Goal: Task Accomplishment & Management: Complete application form

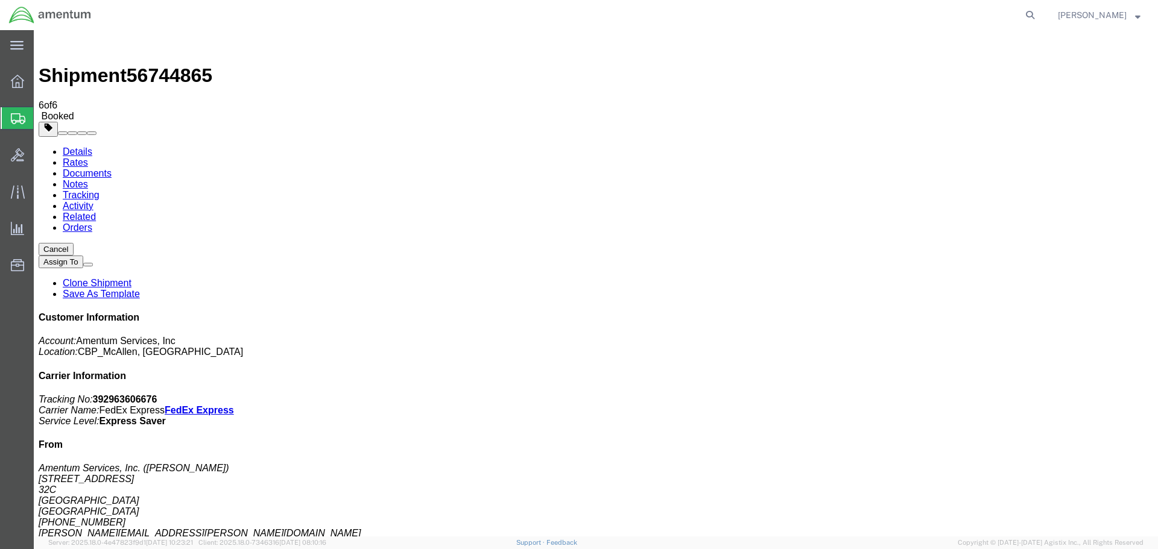
click at [0, 0] on span "Create Shipment" at bounding box center [0, 0] width 0 height 0
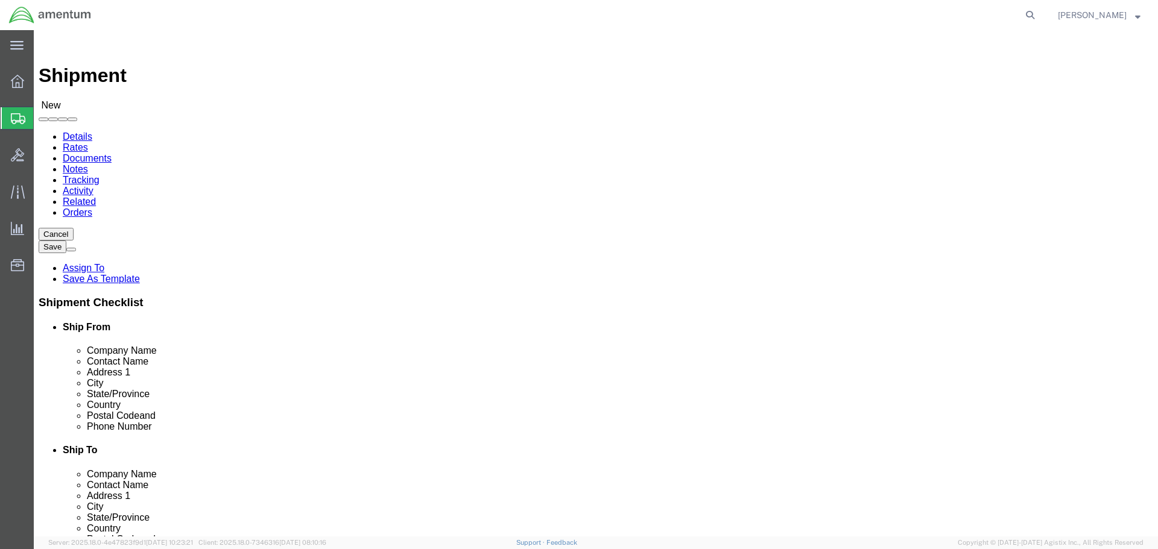
select select "MYPROFILE"
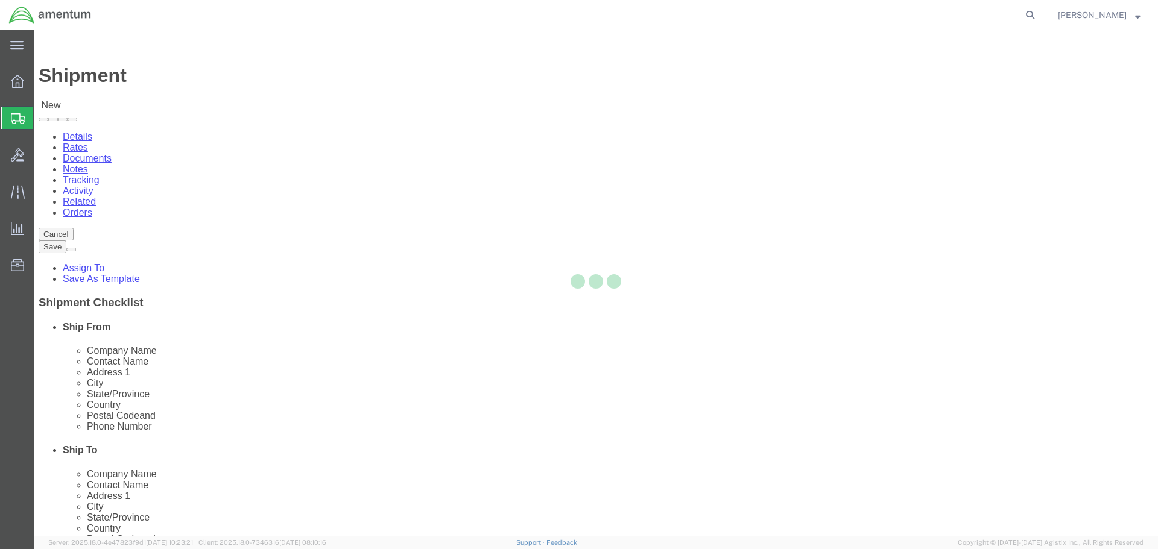
select select "[GEOGRAPHIC_DATA]"
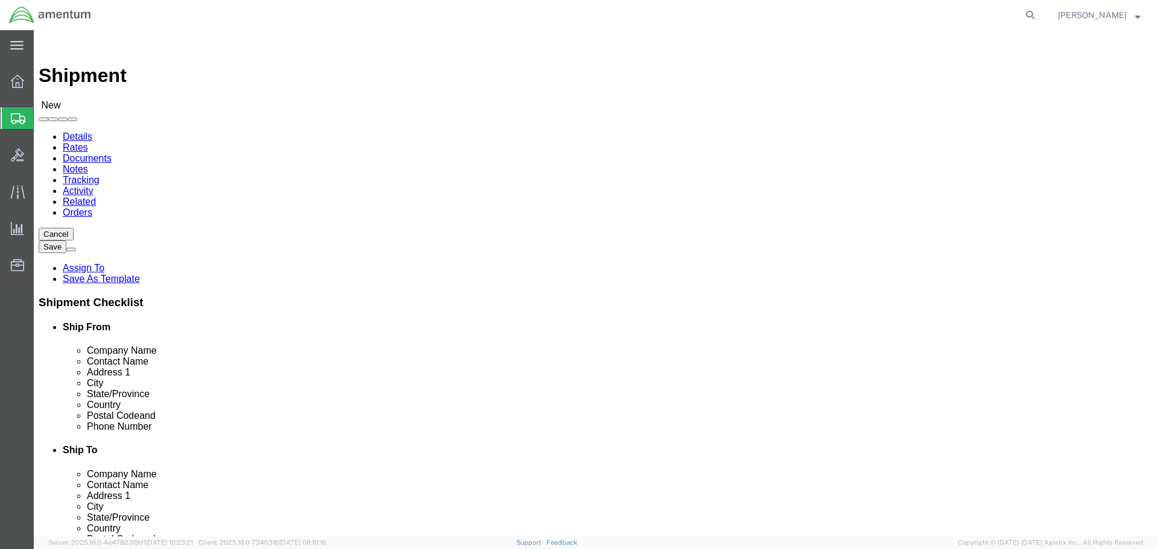
type input "WST"
select select "49945"
select select "[GEOGRAPHIC_DATA]"
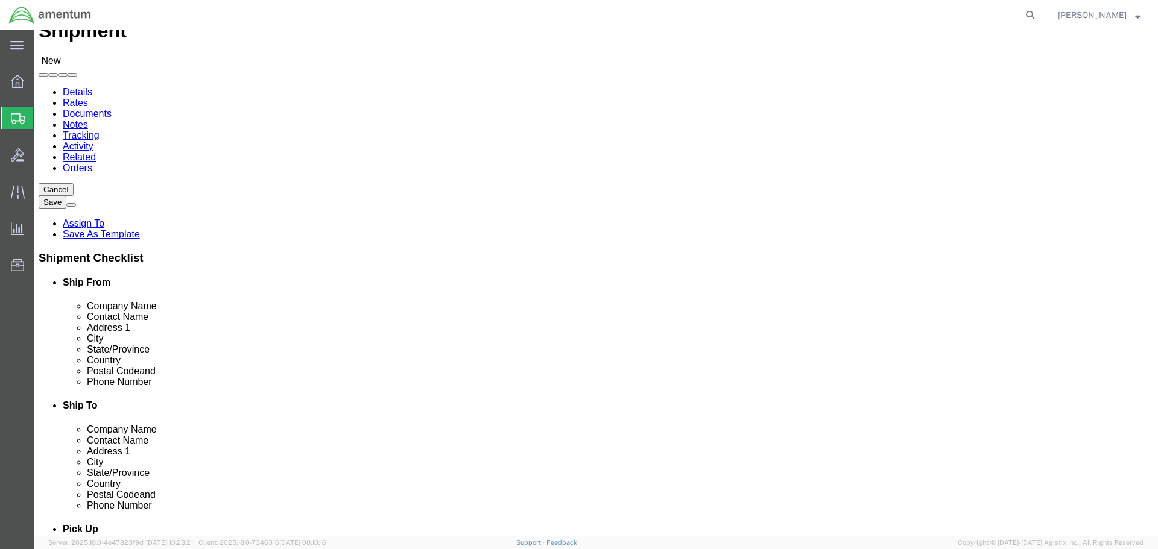
scroll to position [241, 0]
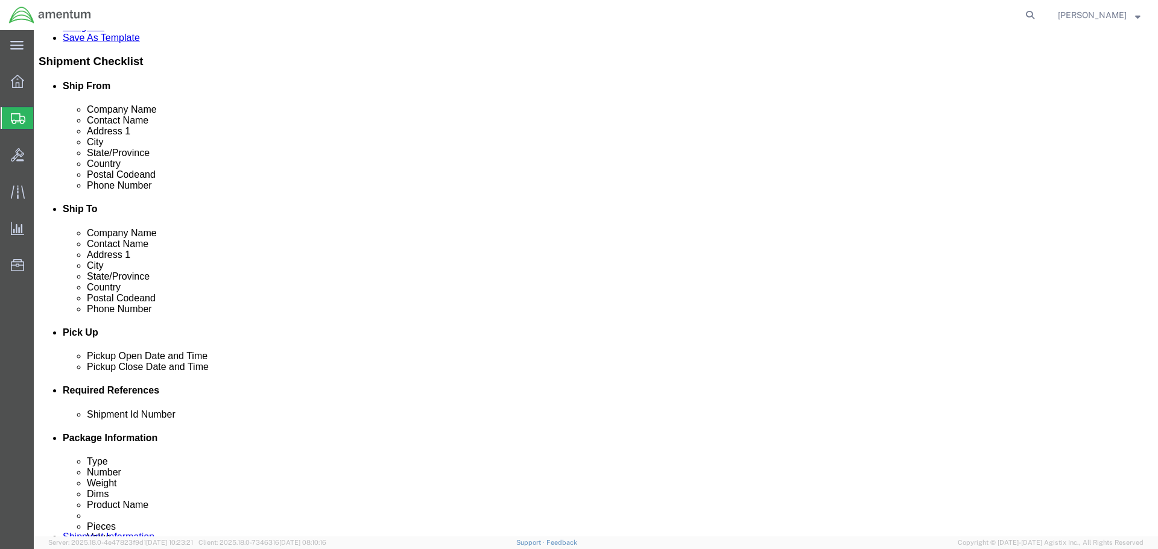
click div
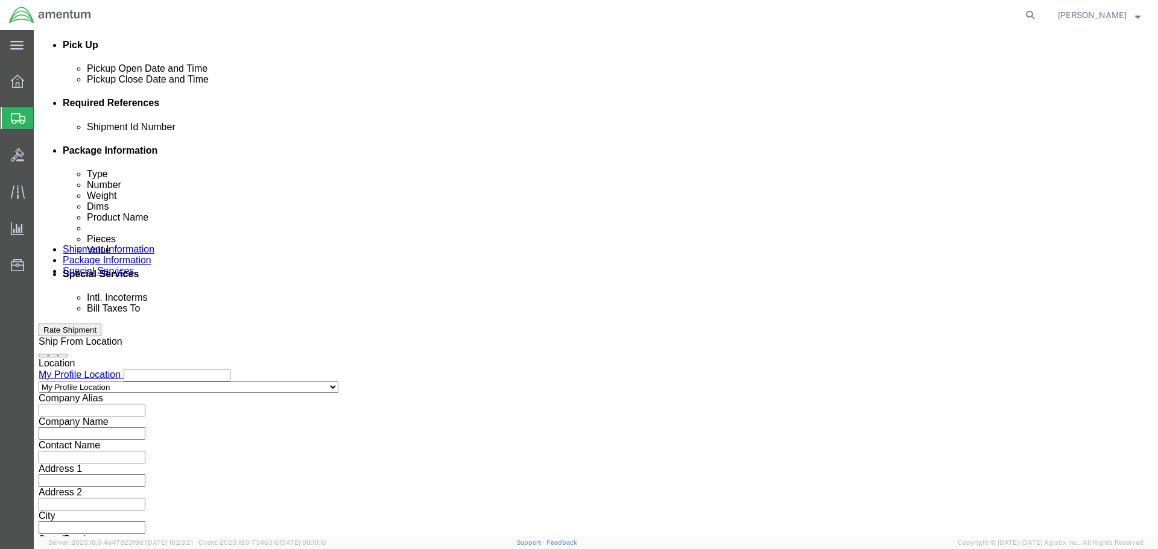
click button "Apply"
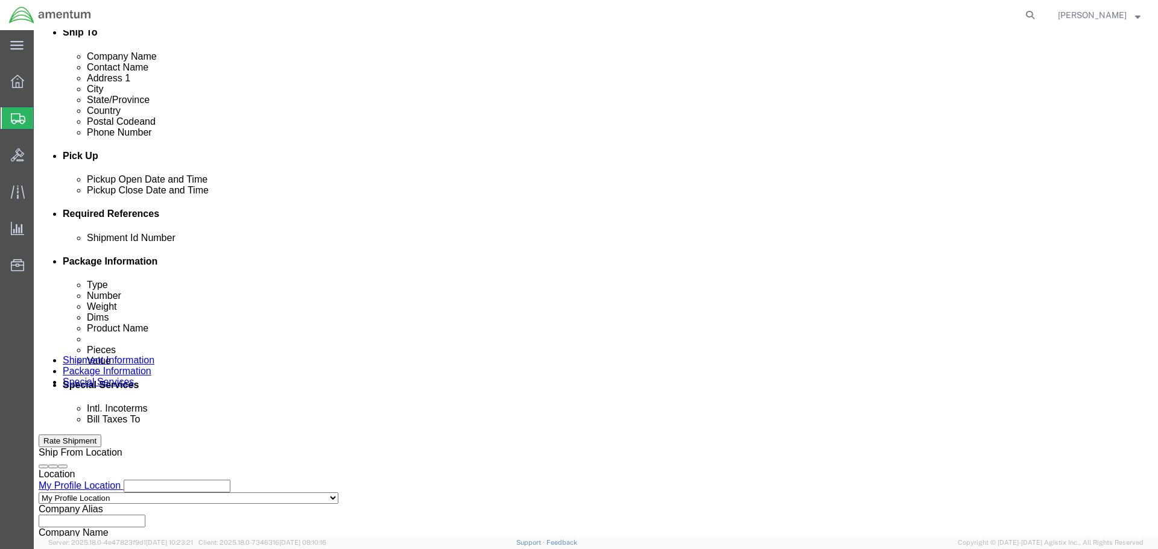
scroll to position [408, 0]
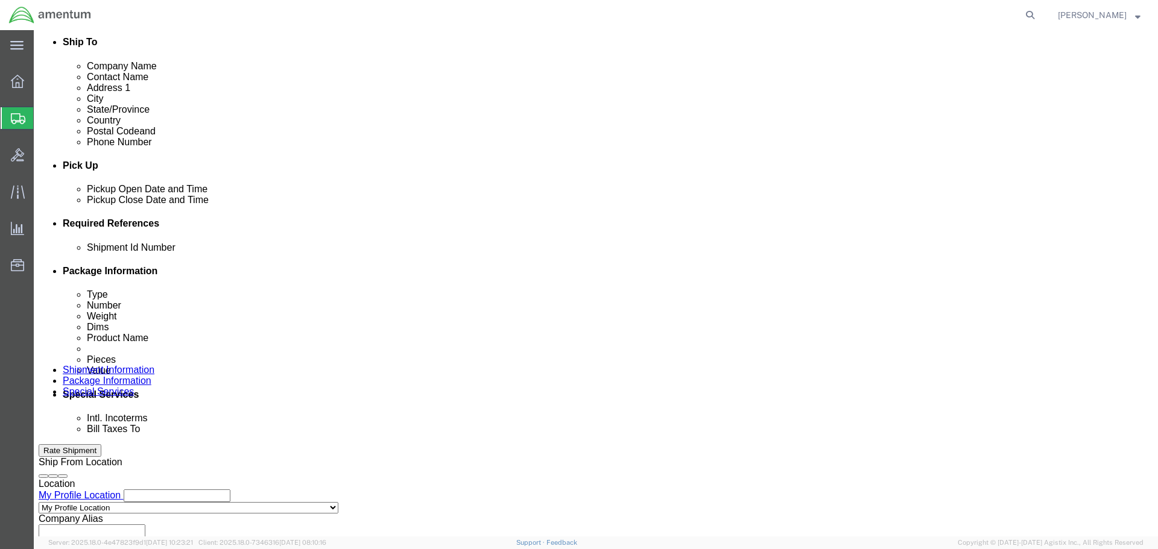
click div
click button "Apply"
click input "text"
drag, startPoint x: 237, startPoint y: 339, endPoint x: 144, endPoint y: 338, distance: 92.8
click div "Shipment Id Number SHEET METAL"
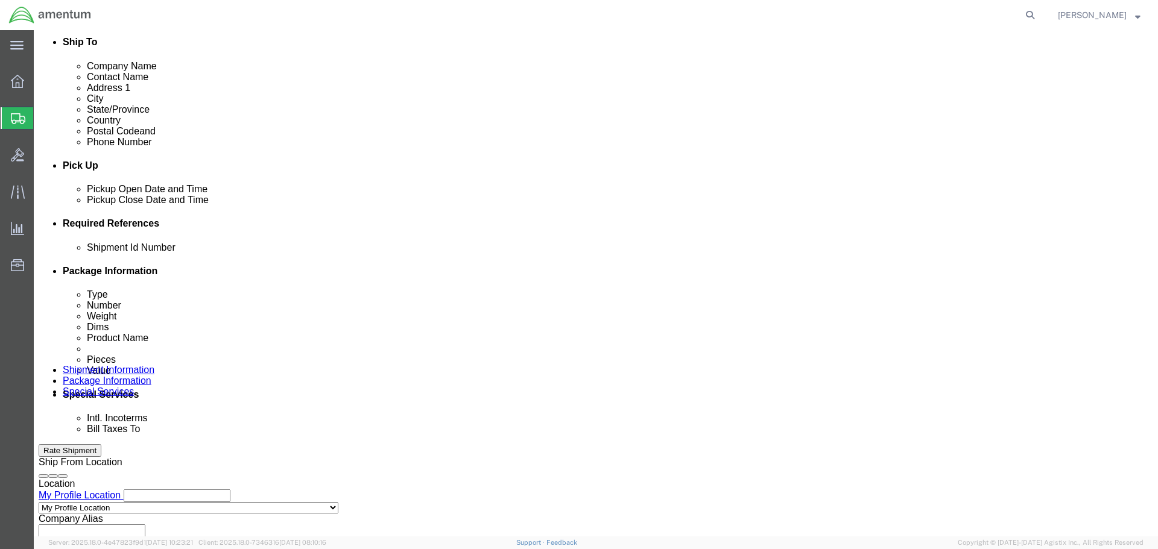
type input "SHEET METAL"
click button "Add reference"
click select "Select Account Type Activity ID Airline Appointment Number ASN Batch Request # …"
drag, startPoint x: 350, startPoint y: 333, endPoint x: 349, endPoint y: 326, distance: 7.3
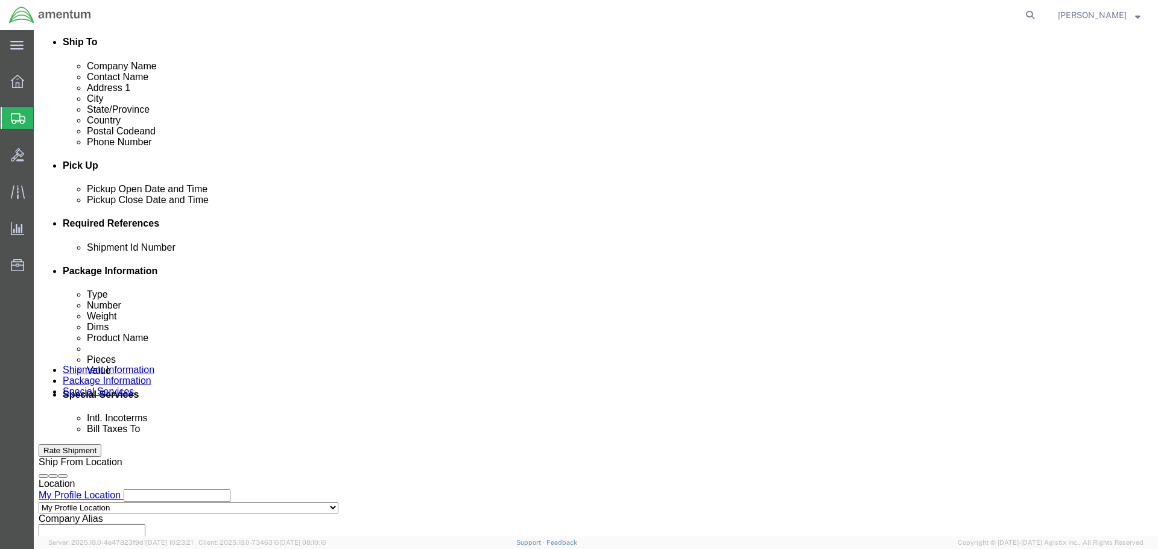
click select "Select Account Type Activity ID Airline Appointment Number ASN Batch Request # …"
select select "DEPT"
click select "Select Account Type Activity ID Airline Appointment Number ASN Batch Request # …"
click input "text"
paste input "SHEET METAL"
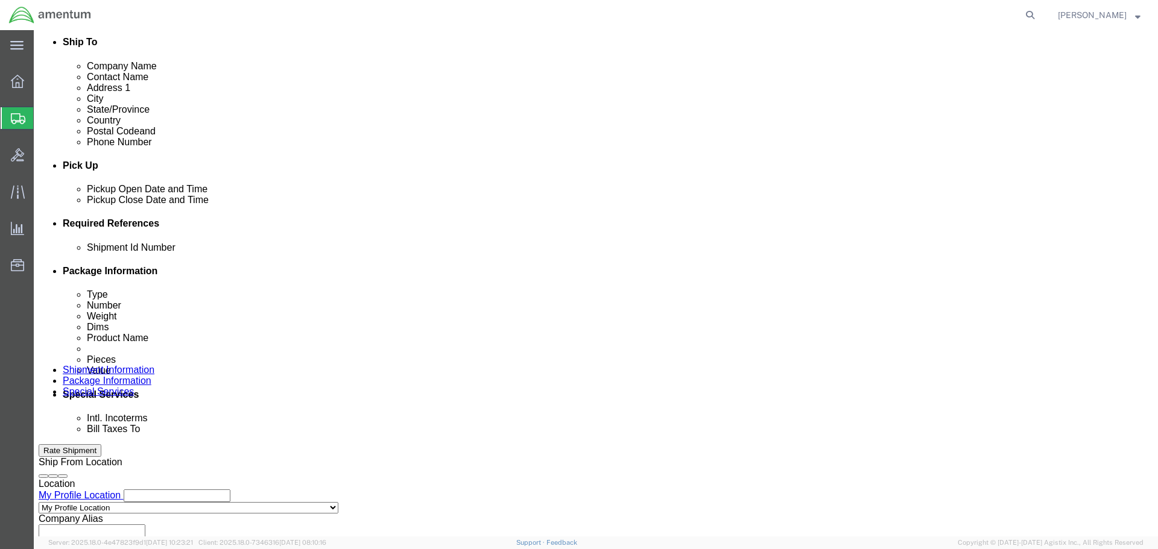
type input "SHEET METAL"
click button "Add reference"
click select "Select Account Type Activity ID Airline Appointment Number ASN Batch Request # …"
select select "CUSTREF"
click select "Select Account Type Activity ID Airline Appointment Number ASN Batch Request # …"
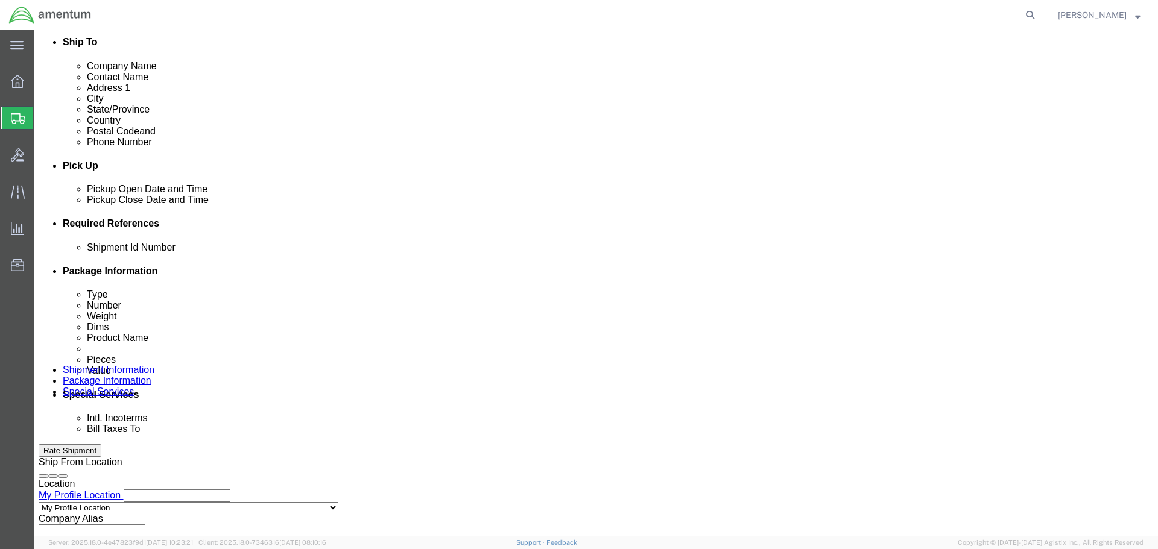
click input "text"
paste input "SHEET METAL"
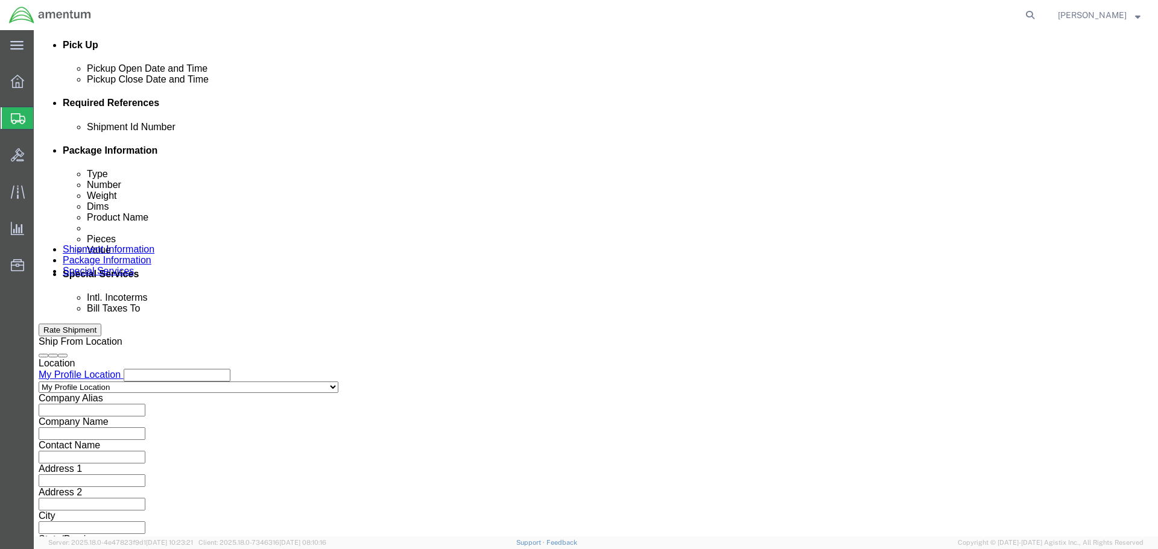
type input "SHEET METAL"
click button "Continue"
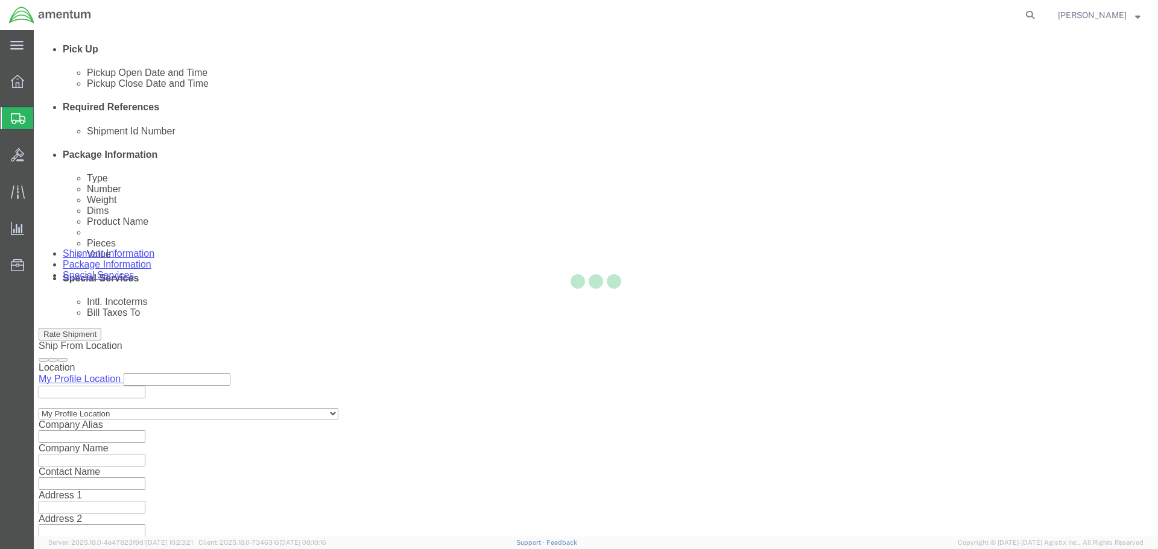
select select "CBOX"
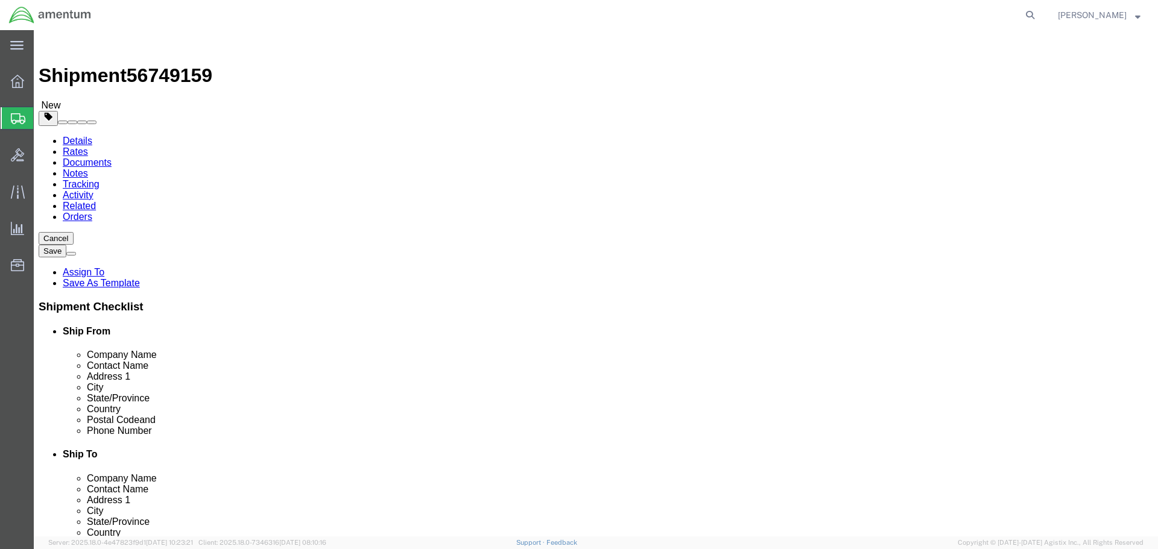
click input "text"
type input "10"
type input "5"
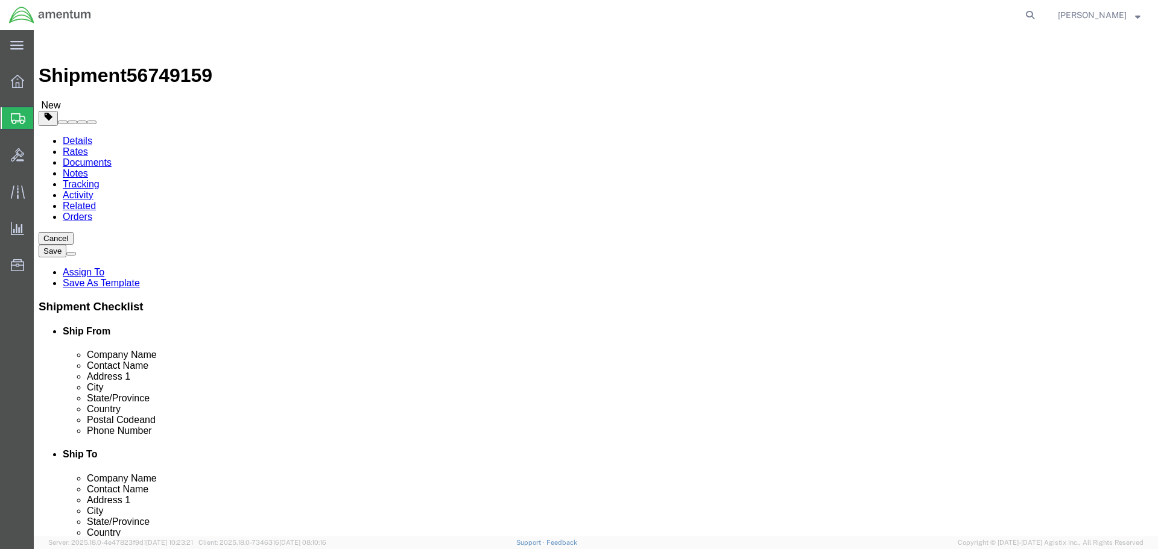
click link "Add Content"
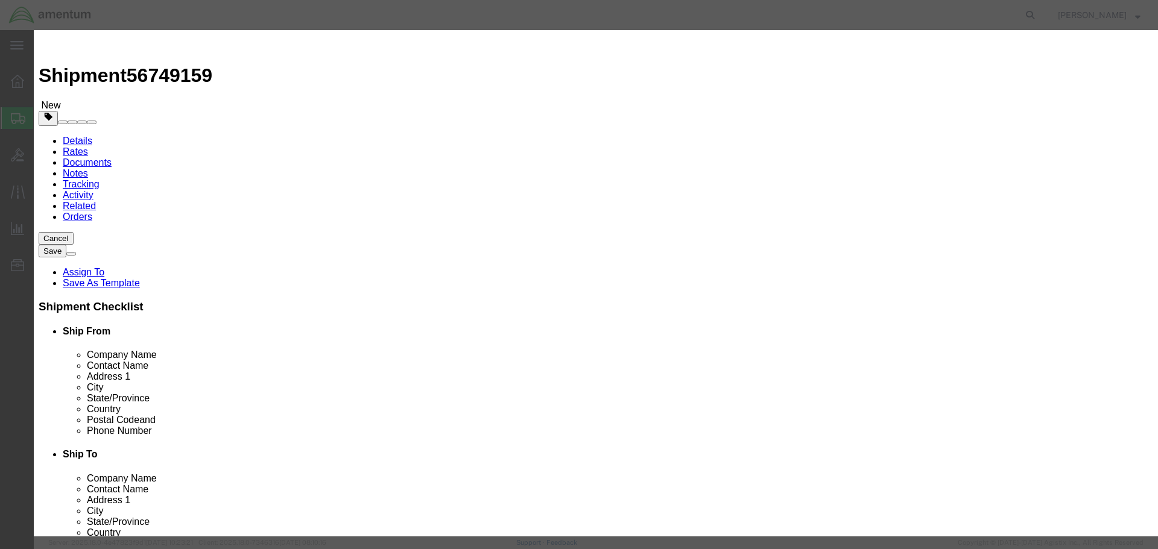
click input "text"
paste input "SHEET METAL"
type input "SHEET METAL"
type input "1"
type input "10"
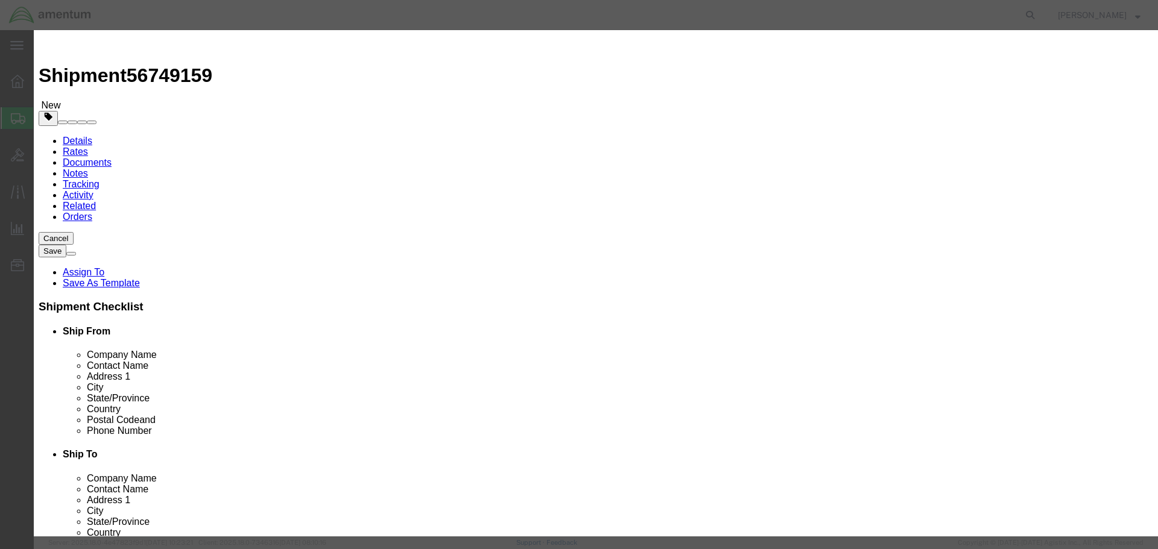
select select "USD"
click button "Save & Close"
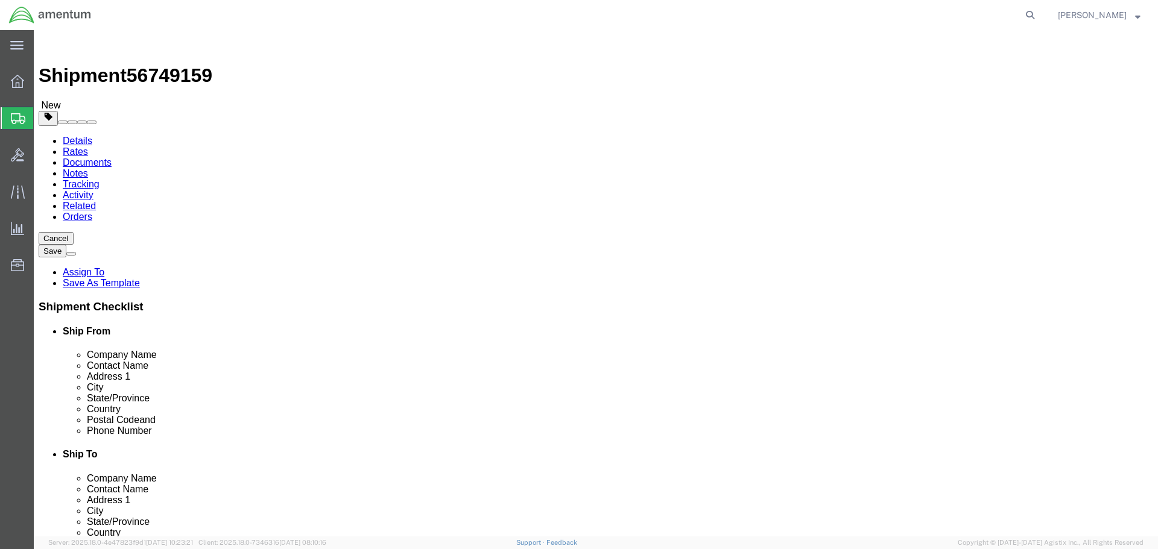
drag, startPoint x: 851, startPoint y: 470, endPoint x: 787, endPoint y: 455, distance: 66.2
click button "Continue"
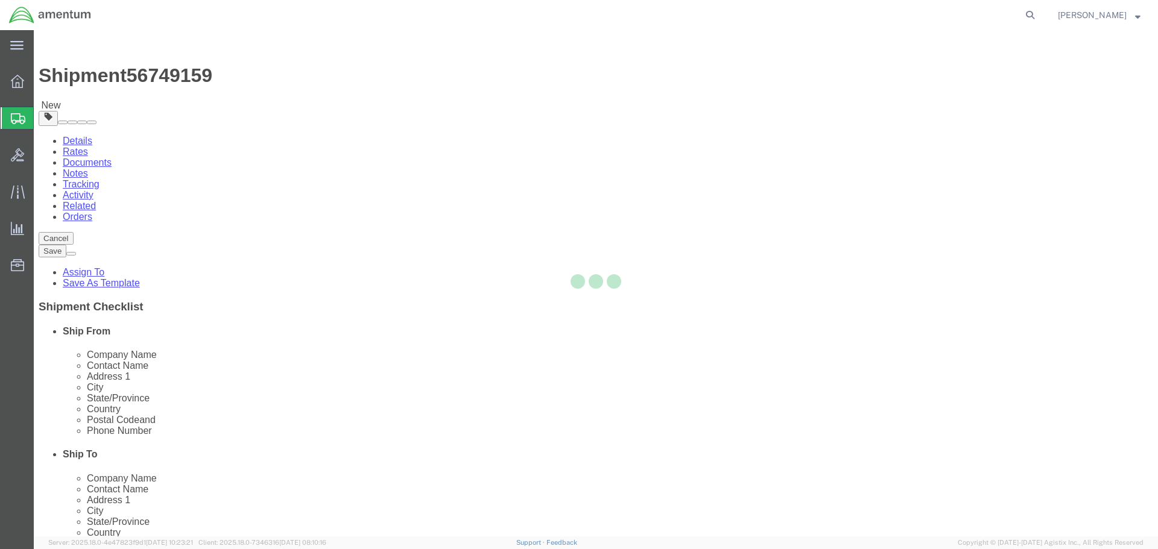
select select
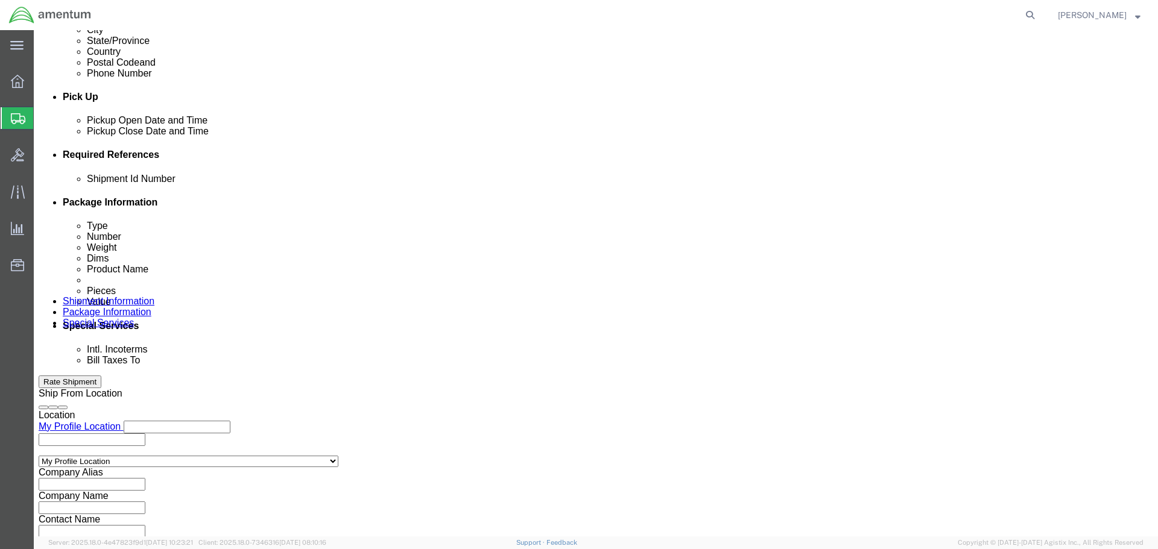
scroll to position [482, 0]
click select "Select Recipient Account Sender/Shipper Third Party Account"
select select "SHIP"
click select "Select Recipient Account Sender/Shipper Third Party Account"
click button "Rate Shipment"
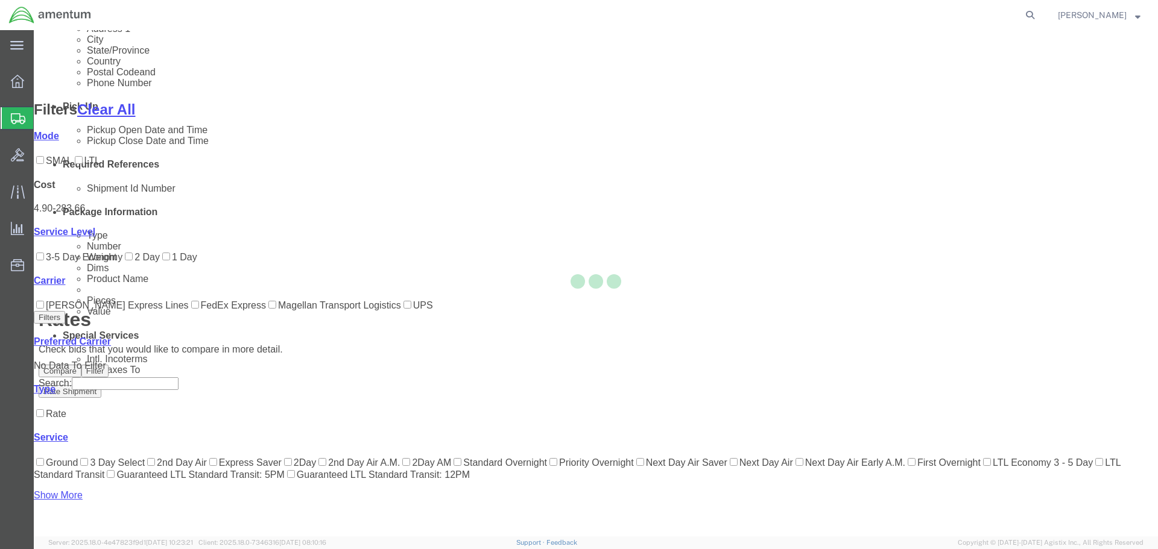
scroll to position [147, 0]
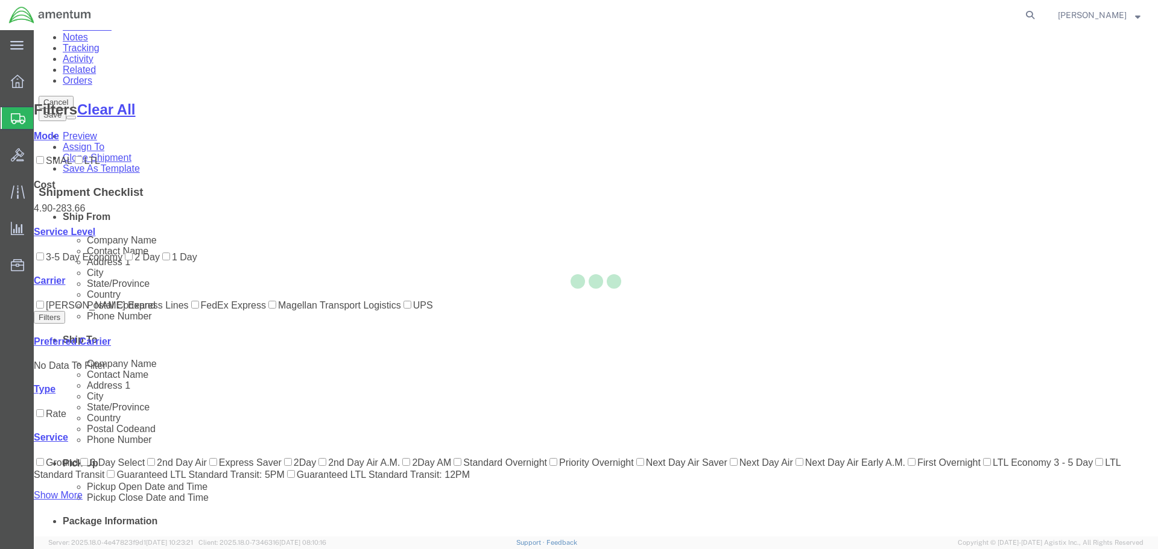
scroll to position [0, 0]
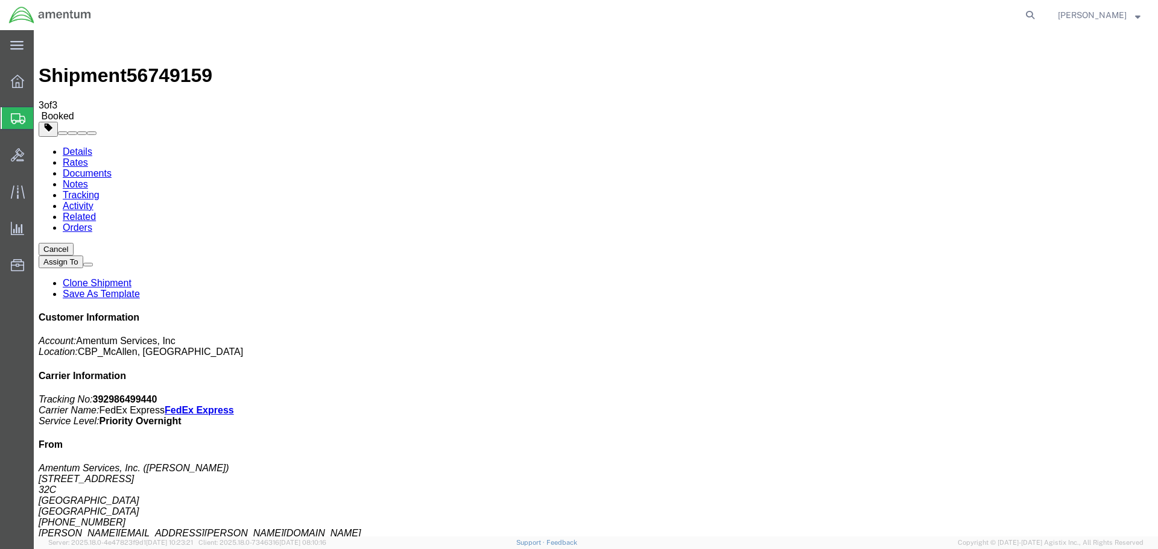
drag, startPoint x: 505, startPoint y: 217, endPoint x: 954, endPoint y: 76, distance: 470.2
